Goal: Feedback & Contribution: Leave review/rating

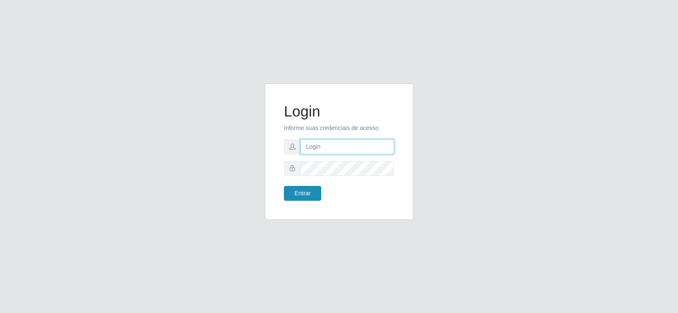
type input "[EMAIL_ADDRESS][DOMAIN_NAME]"
click at [298, 192] on button "Entrar" at bounding box center [302, 193] width 37 height 15
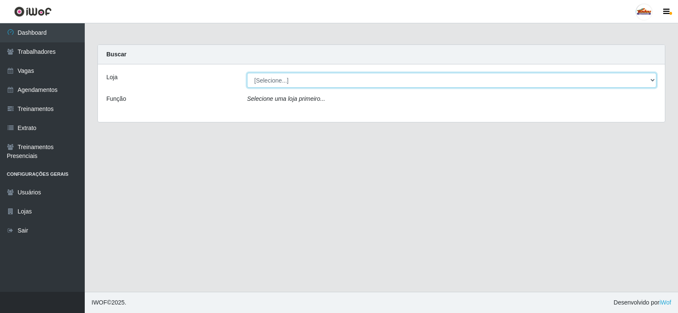
click at [300, 86] on select "[Selecione...] Supermercado Tadeu - [GEOGRAPHIC_DATA]" at bounding box center [451, 80] width 409 height 15
select select "195"
click at [247, 73] on select "[Selecione...] Supermercado Tadeu - [GEOGRAPHIC_DATA]" at bounding box center [451, 80] width 409 height 15
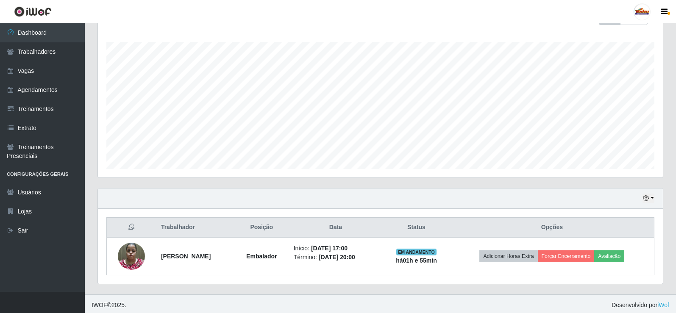
scroll to position [136, 0]
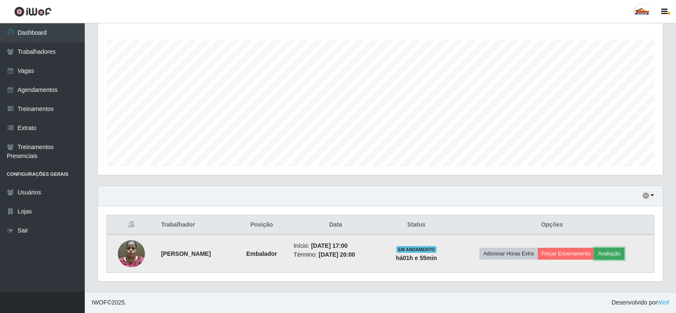
click at [619, 250] on button "Avaliação" at bounding box center [609, 254] width 30 height 12
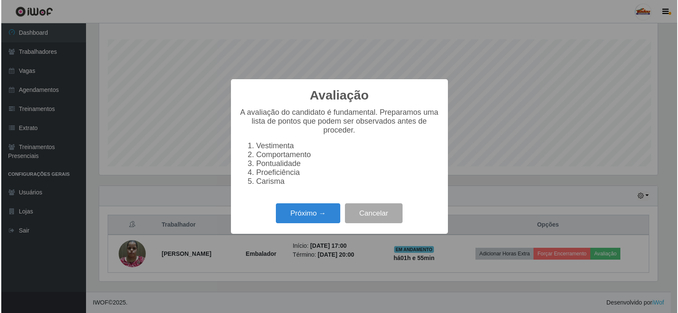
scroll to position [176, 561]
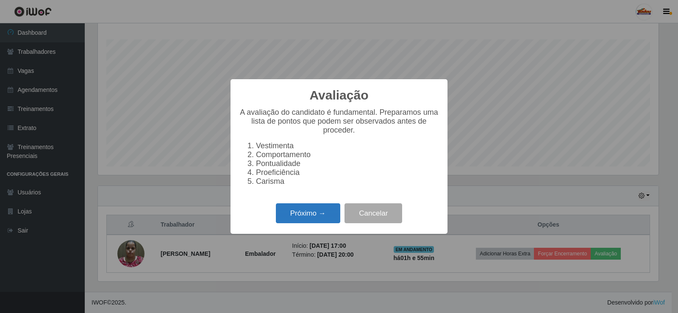
click at [317, 215] on button "Próximo →" at bounding box center [308, 213] width 64 height 20
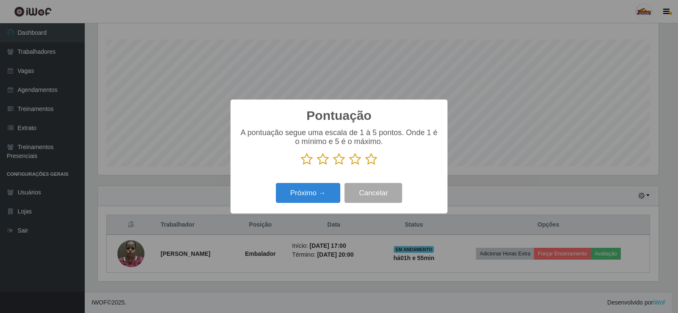
click at [370, 162] on icon at bounding box center [371, 159] width 12 height 13
click at [365, 166] on input "radio" at bounding box center [365, 166] width 0 height 0
click at [331, 193] on button "Próximo →" at bounding box center [308, 193] width 64 height 20
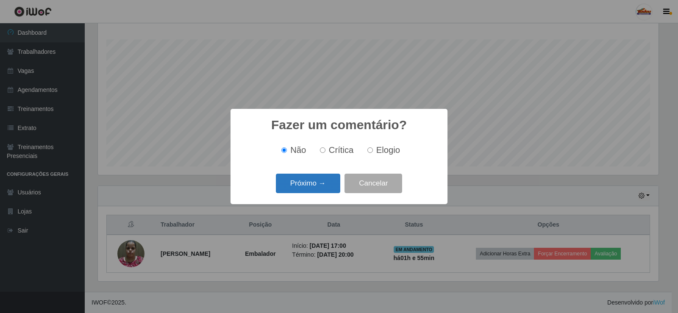
click at [308, 181] on button "Próximo →" at bounding box center [308, 184] width 64 height 20
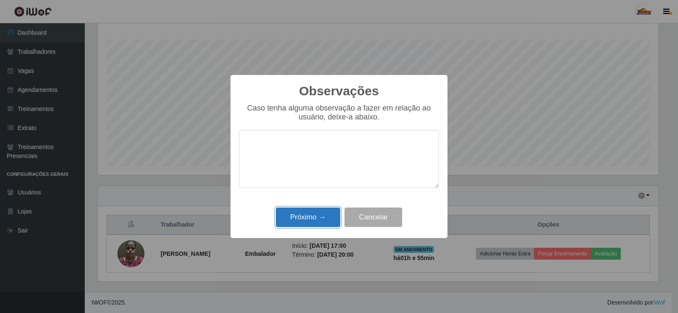
click at [295, 222] on button "Próximo →" at bounding box center [308, 218] width 64 height 20
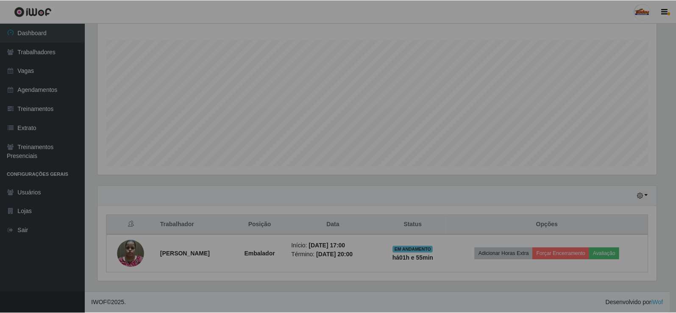
scroll to position [176, 565]
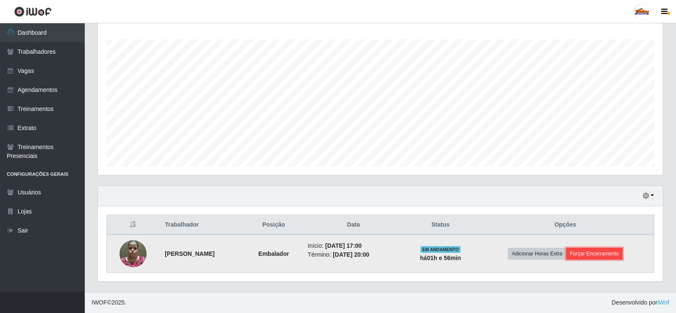
click at [618, 250] on button "Forçar Encerramento" at bounding box center [594, 254] width 57 height 12
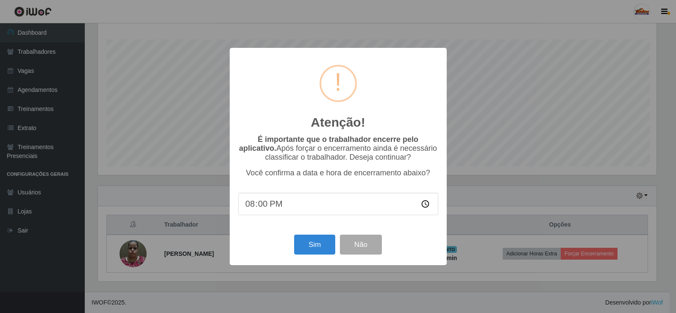
scroll to position [176, 561]
click at [306, 247] on button "Sim" at bounding box center [315, 245] width 41 height 20
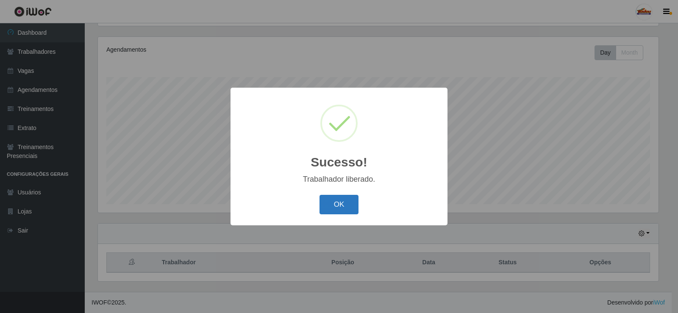
click at [321, 201] on button "OK" at bounding box center [339, 205] width 39 height 20
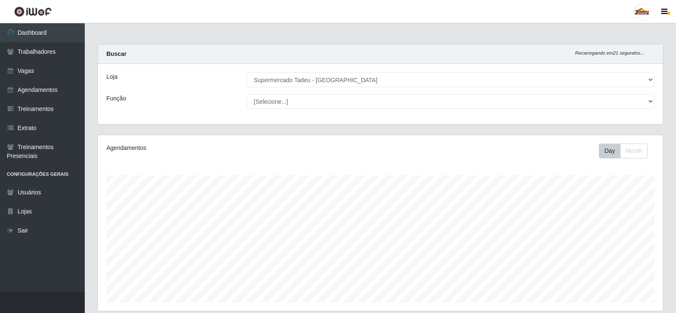
scroll to position [0, 0]
